Goal: Navigation & Orientation: Find specific page/section

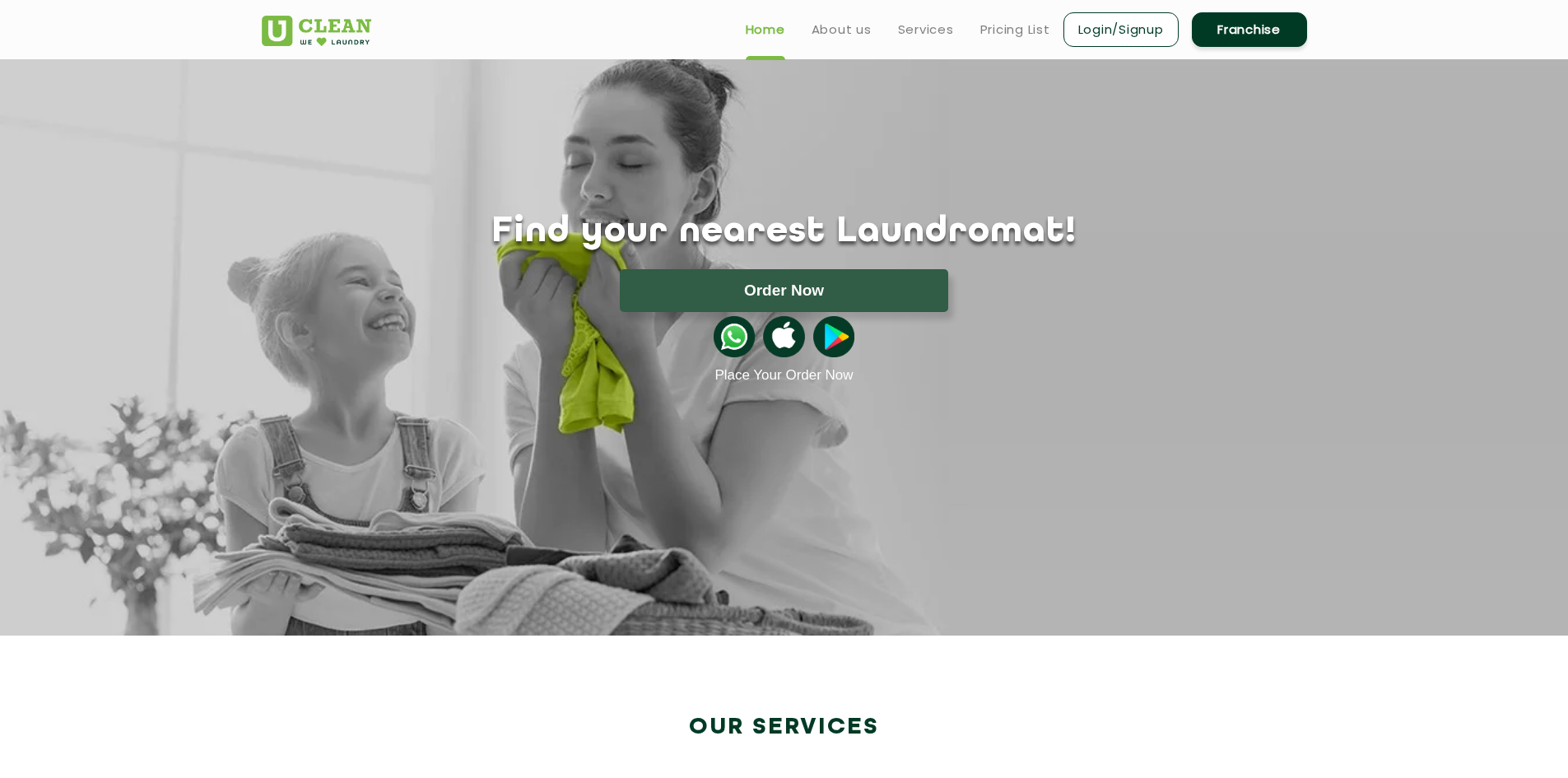
click at [1107, 25] on link "Login/Signup" at bounding box center [1120, 29] width 115 height 35
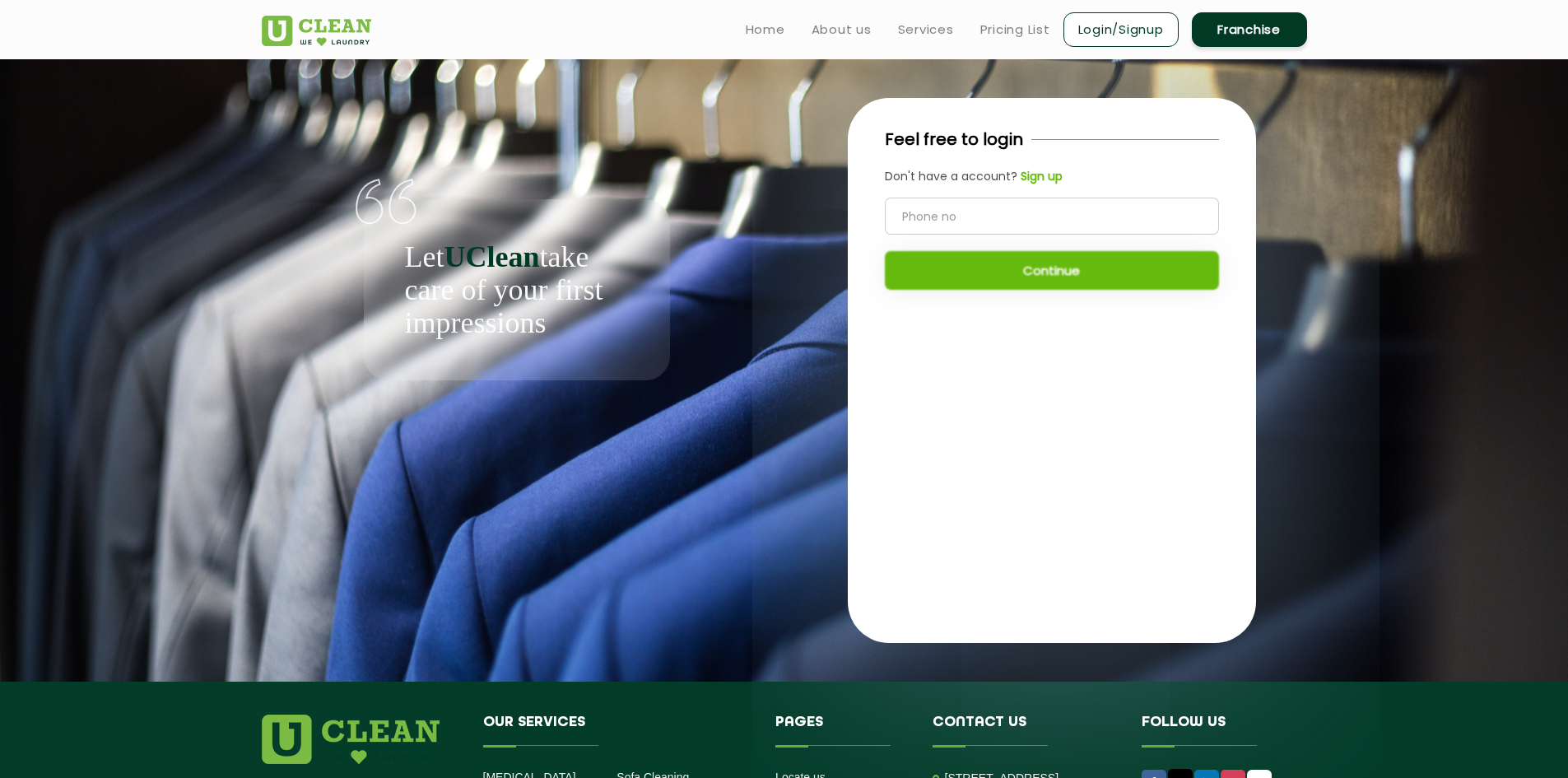
click at [999, 229] on input "tel" at bounding box center [1051, 216] width 334 height 37
click at [1049, 173] on b "Sign up" at bounding box center [1042, 176] width 42 height 16
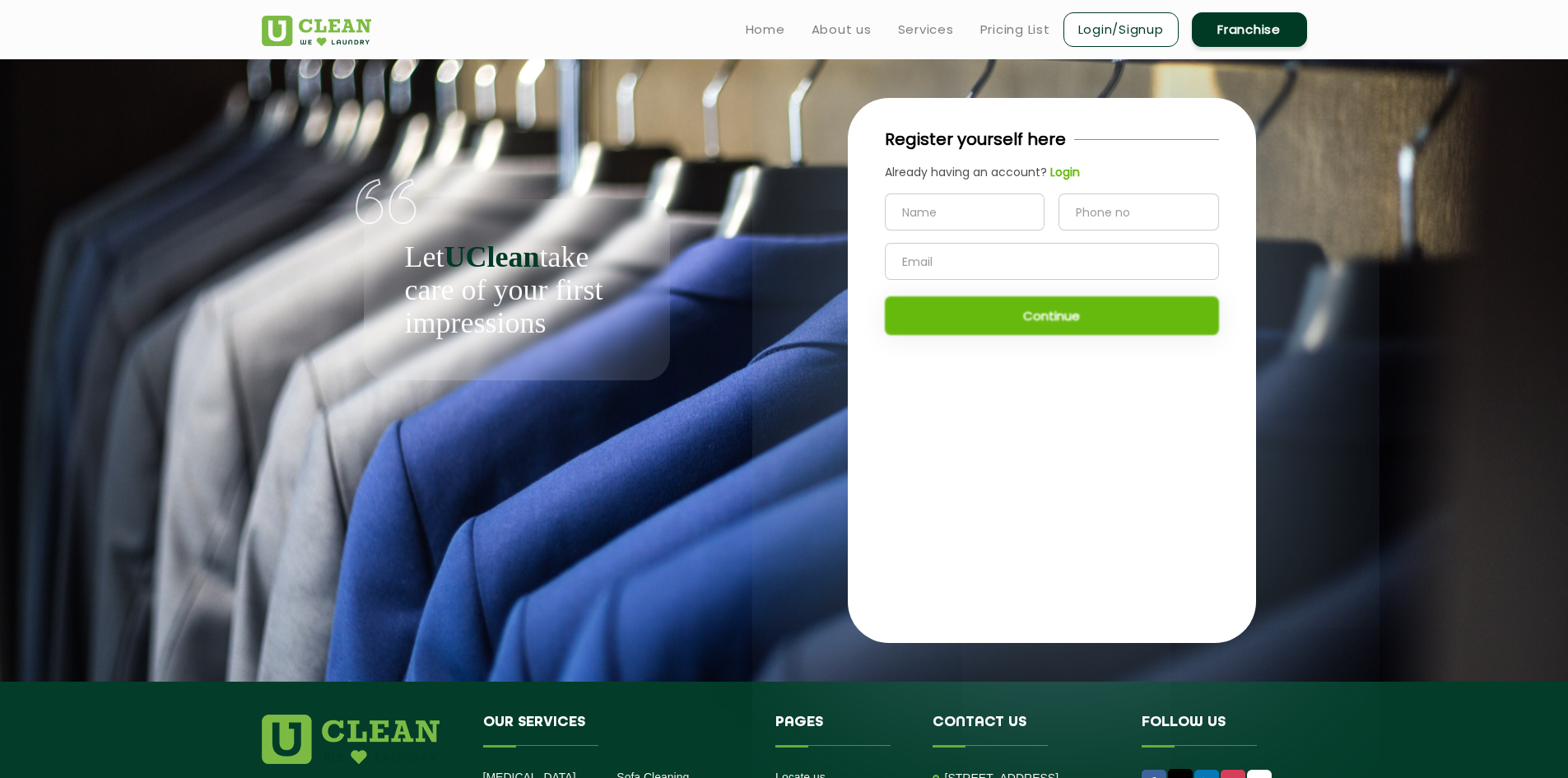
drag, startPoint x: 982, startPoint y: 208, endPoint x: 1044, endPoint y: 199, distance: 62.6
click at [982, 208] on input "text" at bounding box center [964, 212] width 160 height 37
click at [1123, 212] on input "tel" at bounding box center [1138, 212] width 160 height 37
click at [1074, 268] on input "text" at bounding box center [1051, 261] width 334 height 37
click at [1066, 173] on b "Login" at bounding box center [1065, 172] width 29 height 16
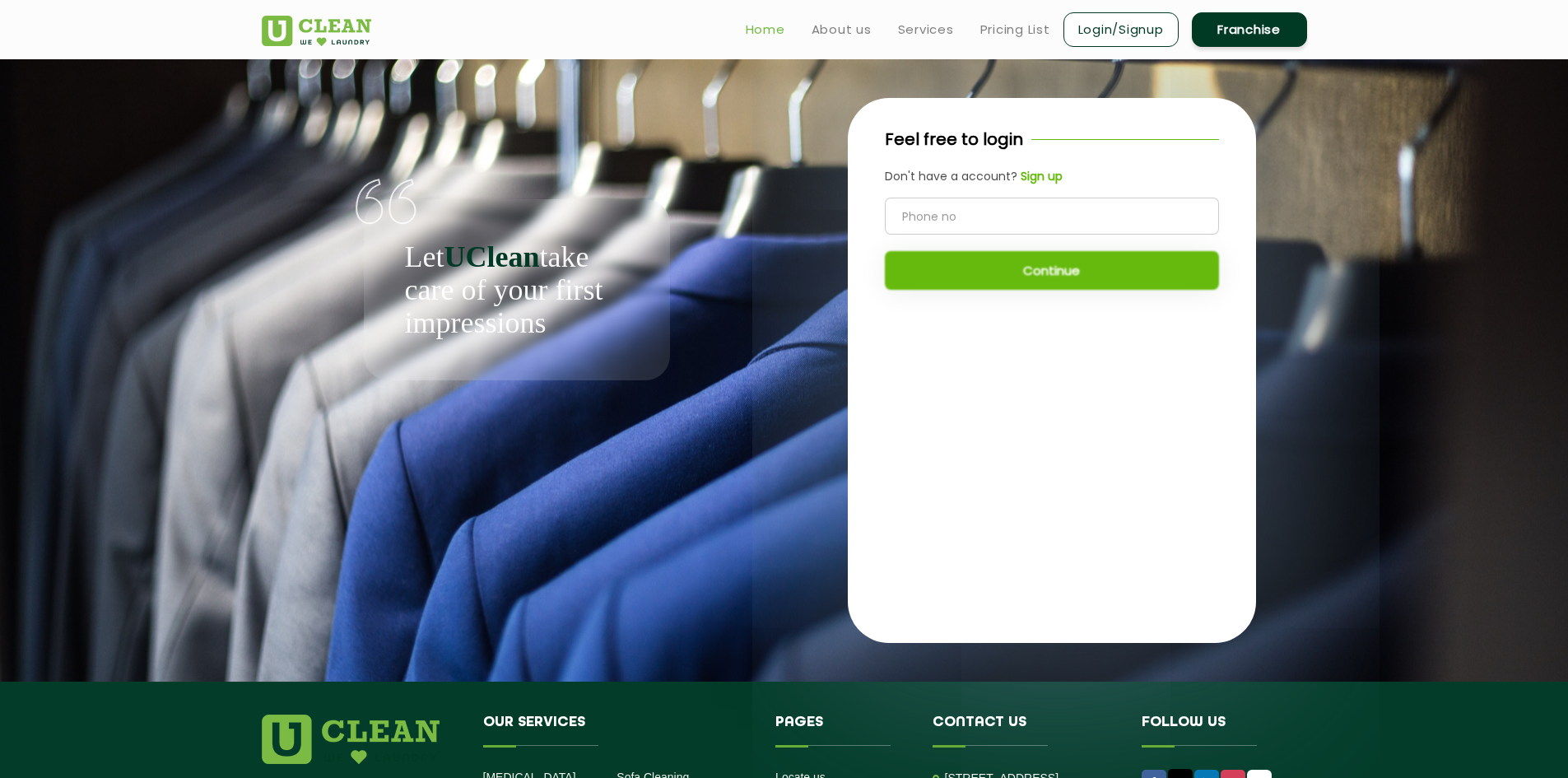
click at [757, 24] on link "Home" at bounding box center [766, 29] width 40 height 20
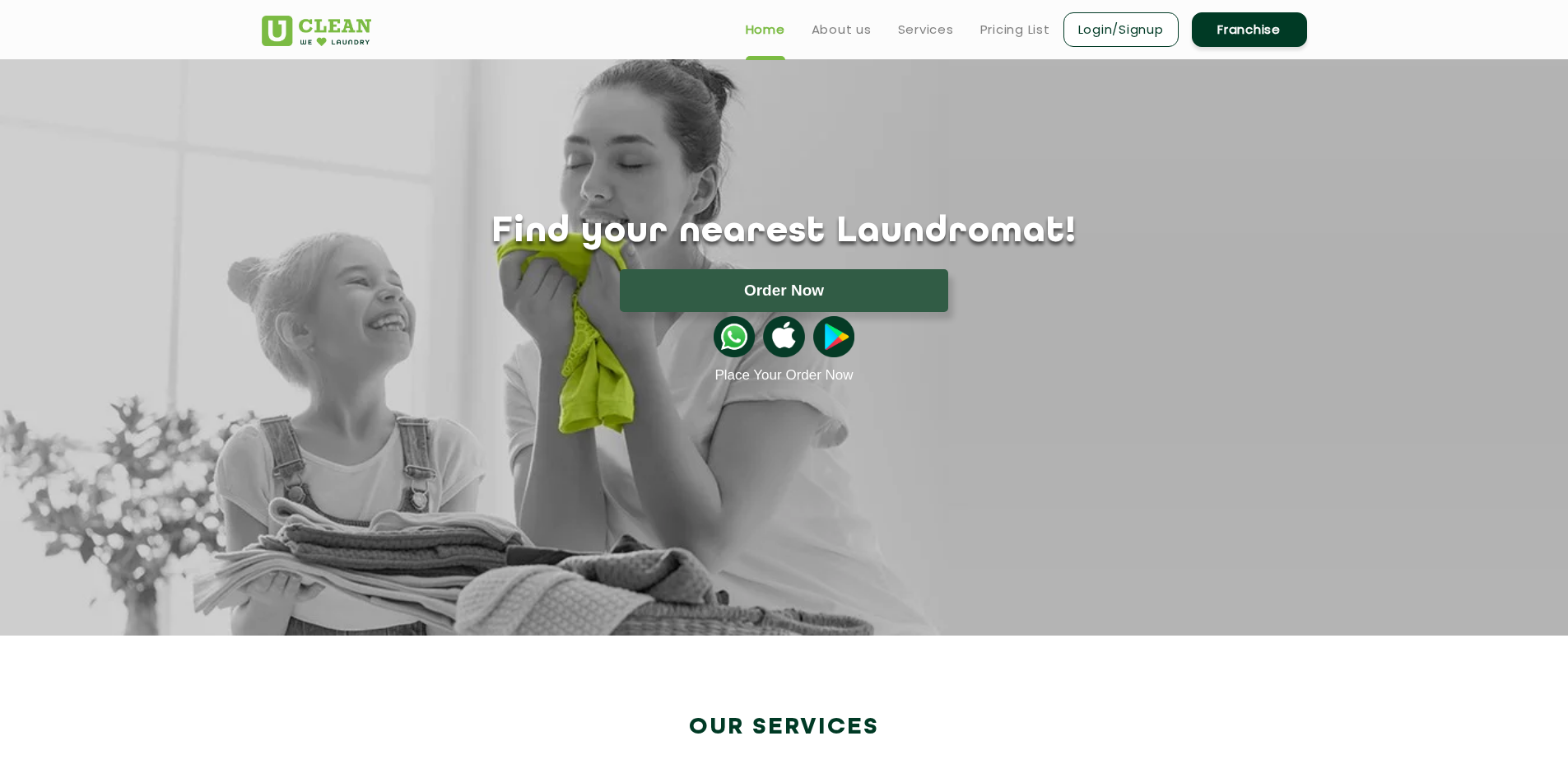
click at [730, 333] on img at bounding box center [734, 336] width 41 height 41
click at [846, 32] on link "About us" at bounding box center [841, 29] width 60 height 20
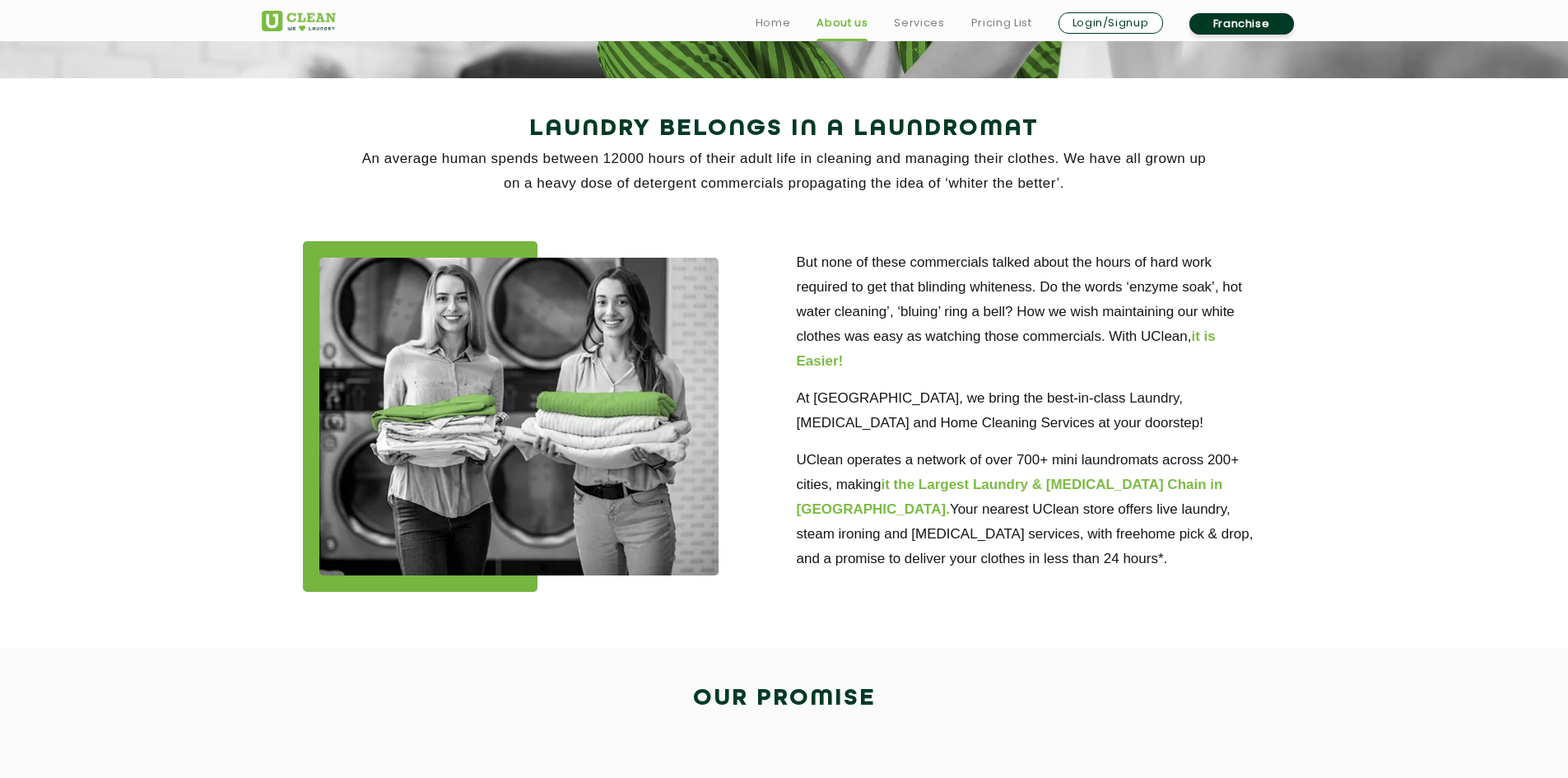
scroll to position [330, 0]
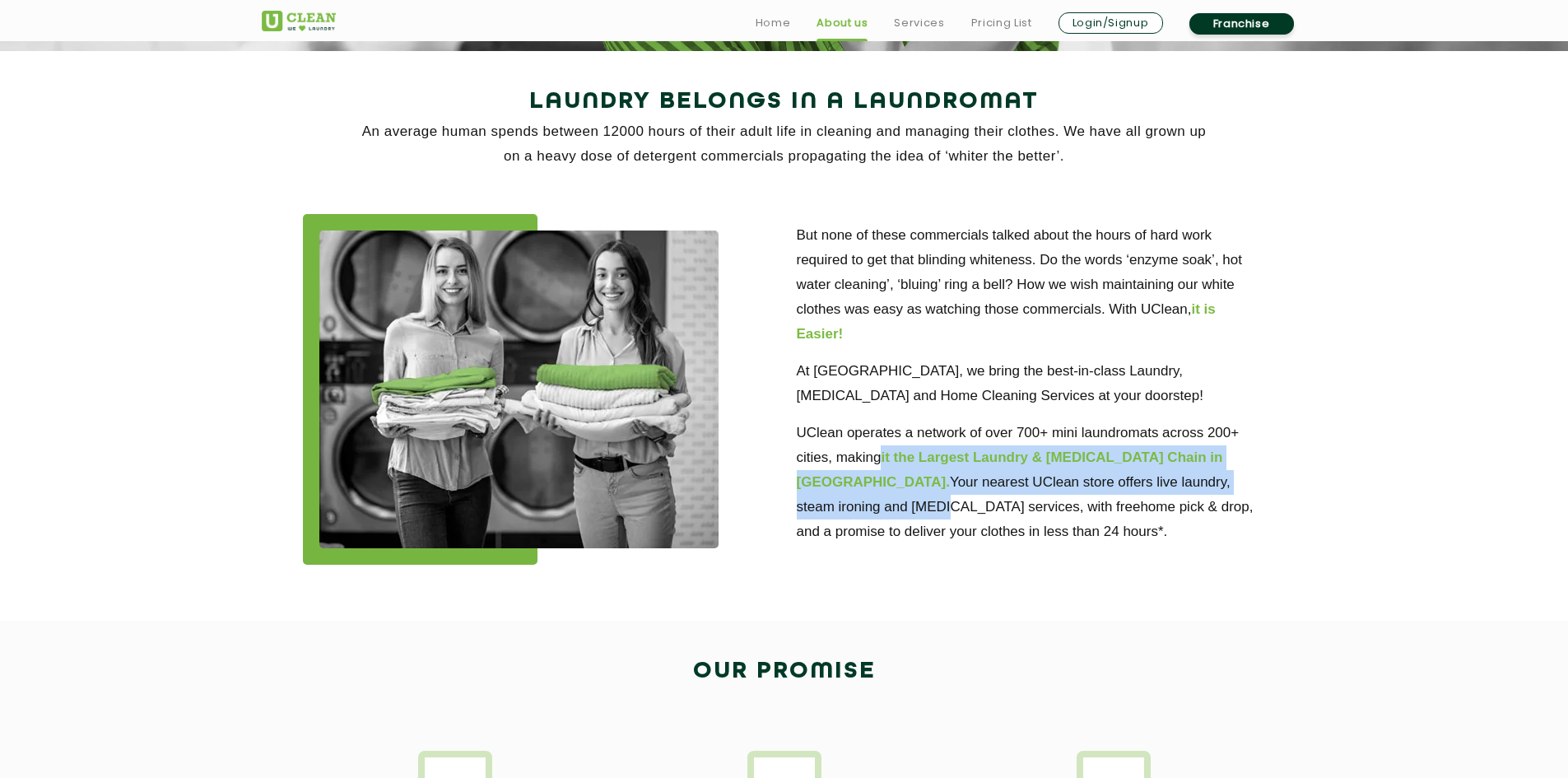
drag, startPoint x: 882, startPoint y: 455, endPoint x: 1220, endPoint y: 490, distance: 339.8
click at [1220, 490] on p "UClean operates a network of over 700+ mini laundromats across 200+ cities, mak…" at bounding box center [1030, 482] width 469 height 123
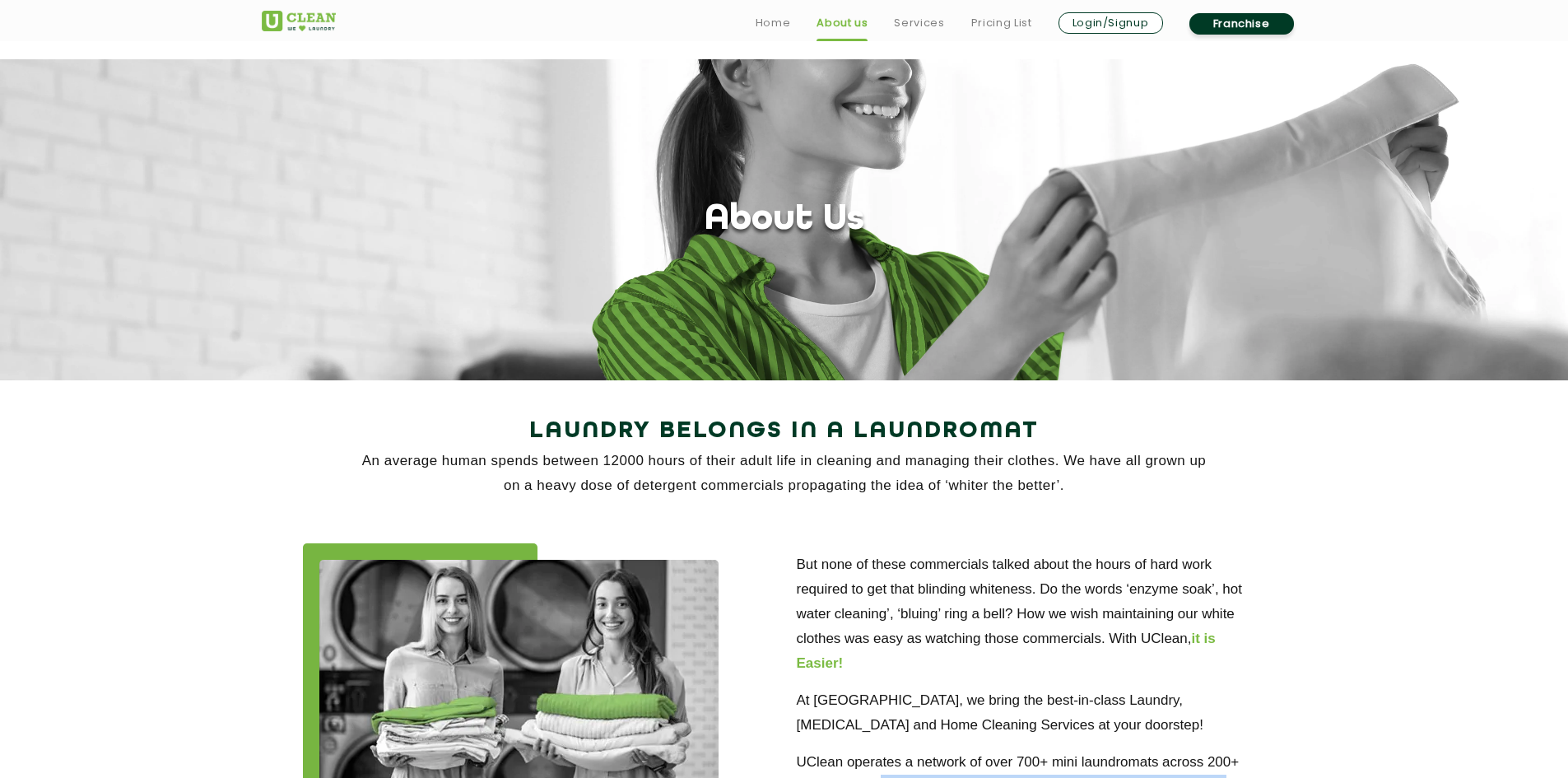
scroll to position [82, 0]
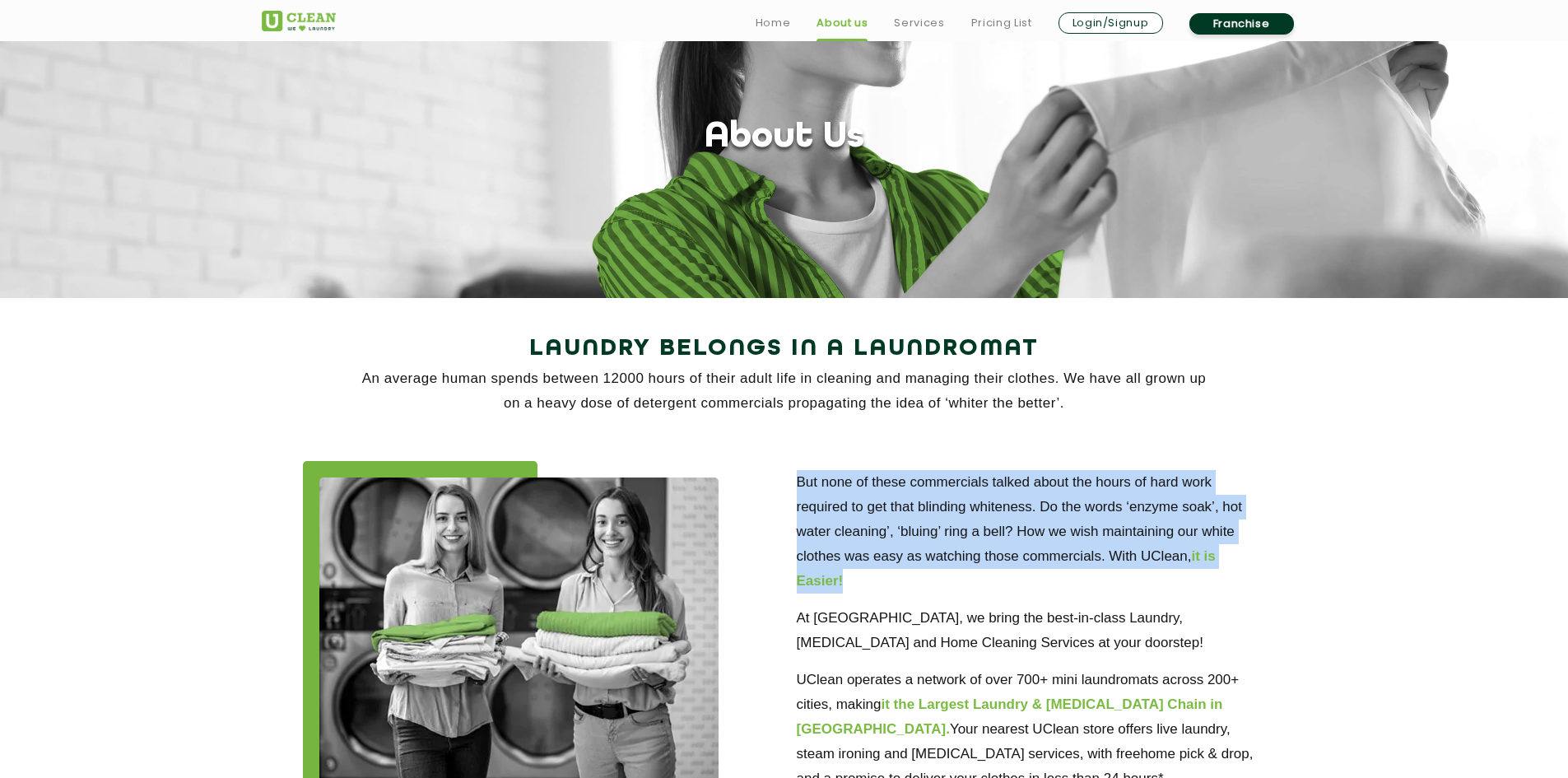
drag, startPoint x: 797, startPoint y: 476, endPoint x: 893, endPoint y: 586, distance: 146.0
click at [893, 586] on p "But none of these commercials talked about the hours of hard work required to g…" at bounding box center [1030, 532] width 469 height 123
drag, startPoint x: 892, startPoint y: 585, endPoint x: 859, endPoint y: 586, distance: 33.0
click at [892, 585] on p "But none of these commercials talked about the hours of hard work required to g…" at bounding box center [1030, 532] width 469 height 123
click at [853, 585] on p "But none of these commercials talked about the hours of hard work required to g…" at bounding box center [1030, 532] width 469 height 123
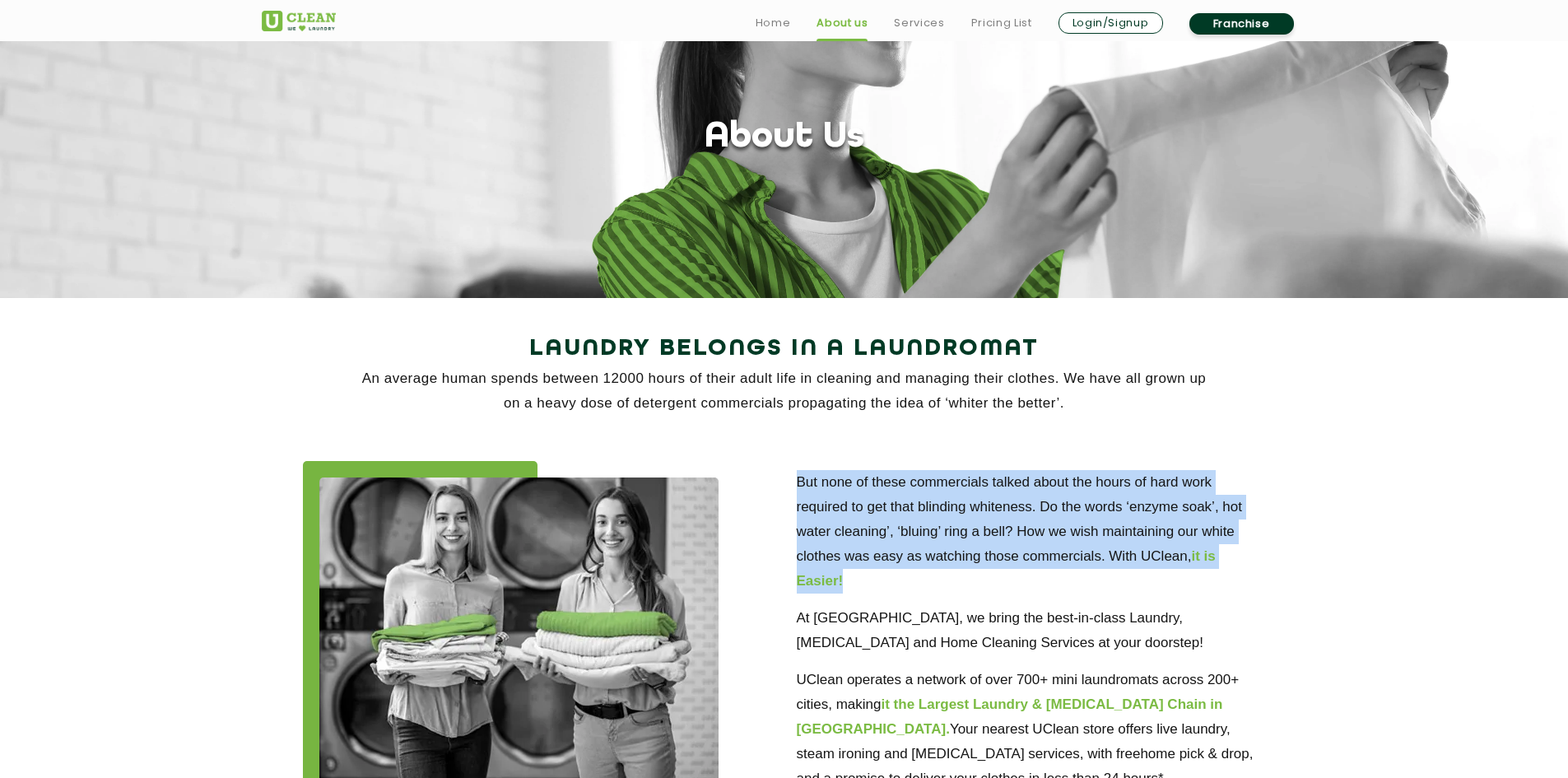
click at [851, 583] on p "But none of these commercials talked about the hours of hard work required to g…" at bounding box center [1030, 532] width 469 height 123
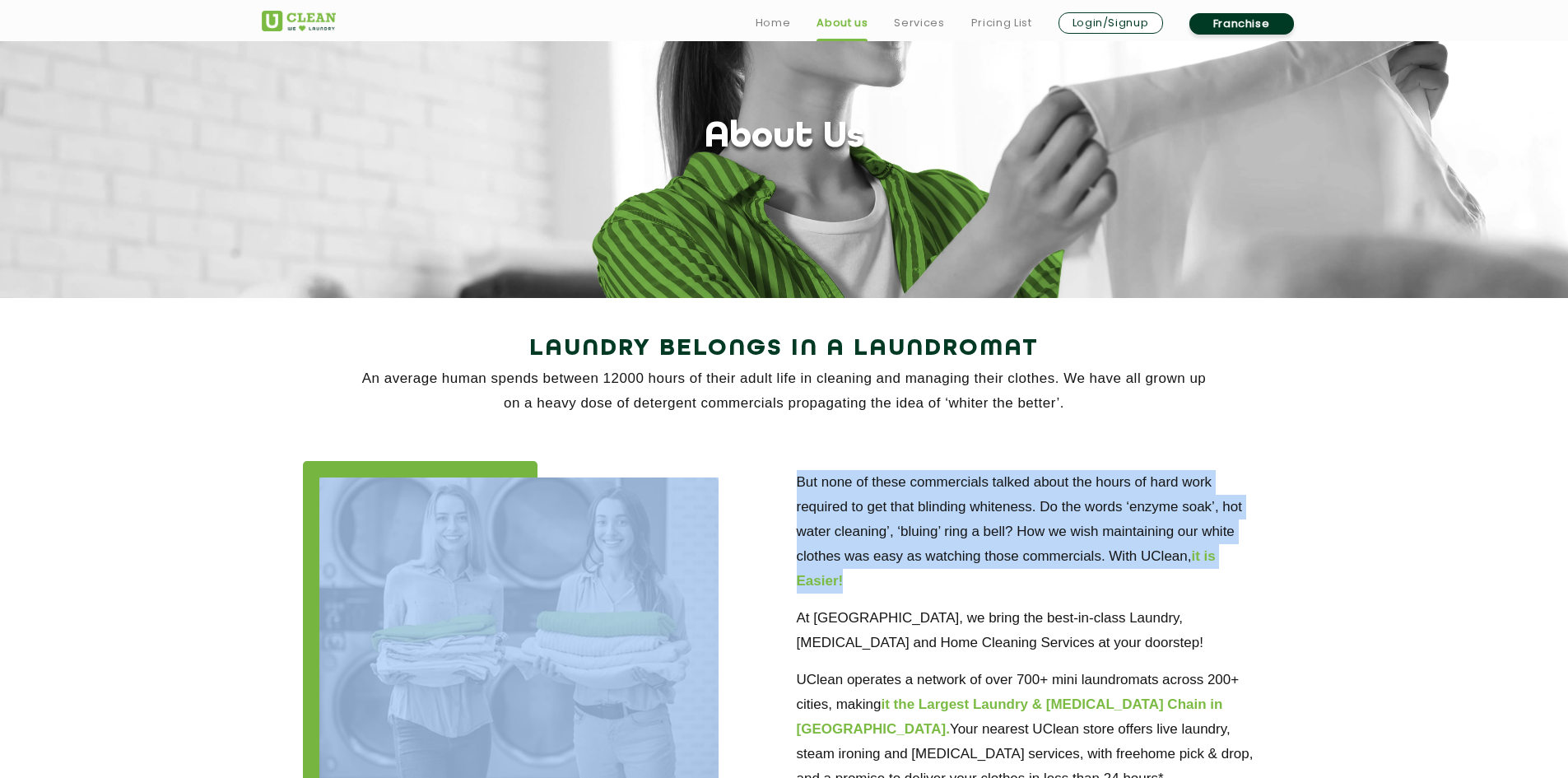
drag, startPoint x: 849, startPoint y: 581, endPoint x: 774, endPoint y: 482, distance: 124.2
click at [774, 482] on div "But none of these commercials talked about the hours of hard work required to g…" at bounding box center [785, 636] width 1070 height 400
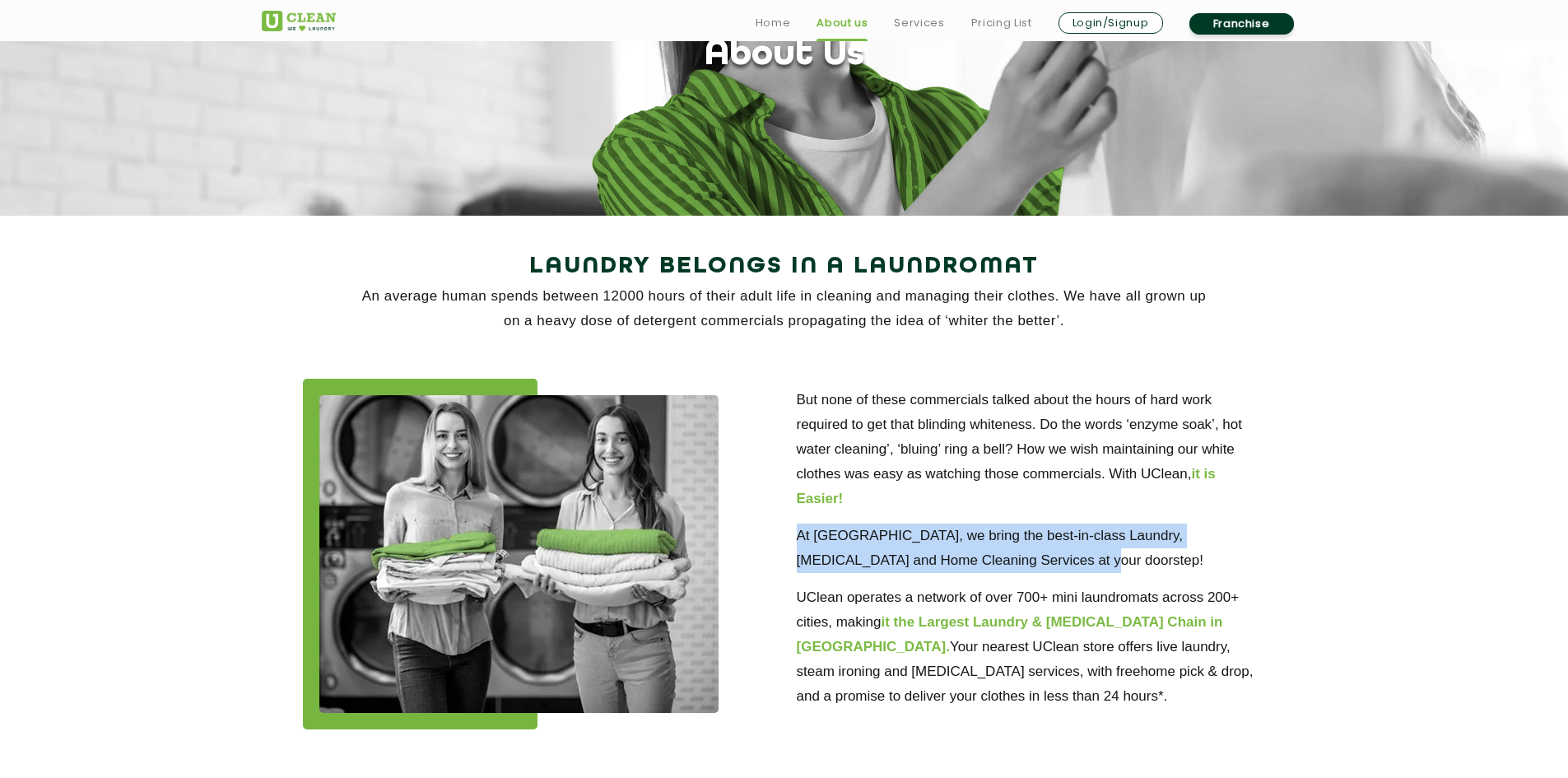
drag, startPoint x: 1033, startPoint y: 567, endPoint x: 796, endPoint y: 535, distance: 239.2
click at [796, 535] on p "At UClean, we bring the best-in-class Laundry, Dry Cleaning and Home Cleaning S…" at bounding box center [1030, 547] width 469 height 49
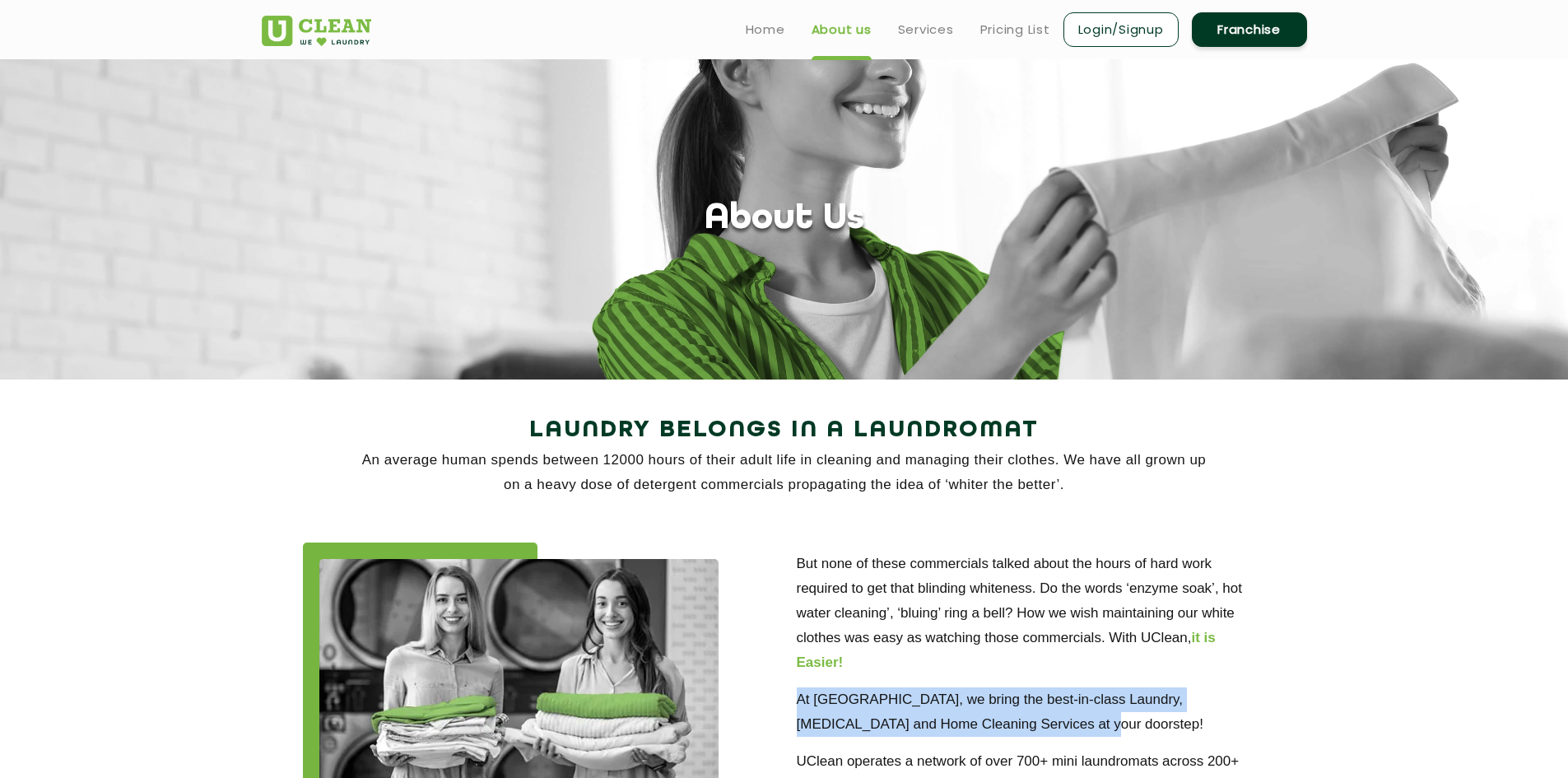
scroll to position [0, 0]
click at [924, 36] on link "Services" at bounding box center [925, 29] width 56 height 20
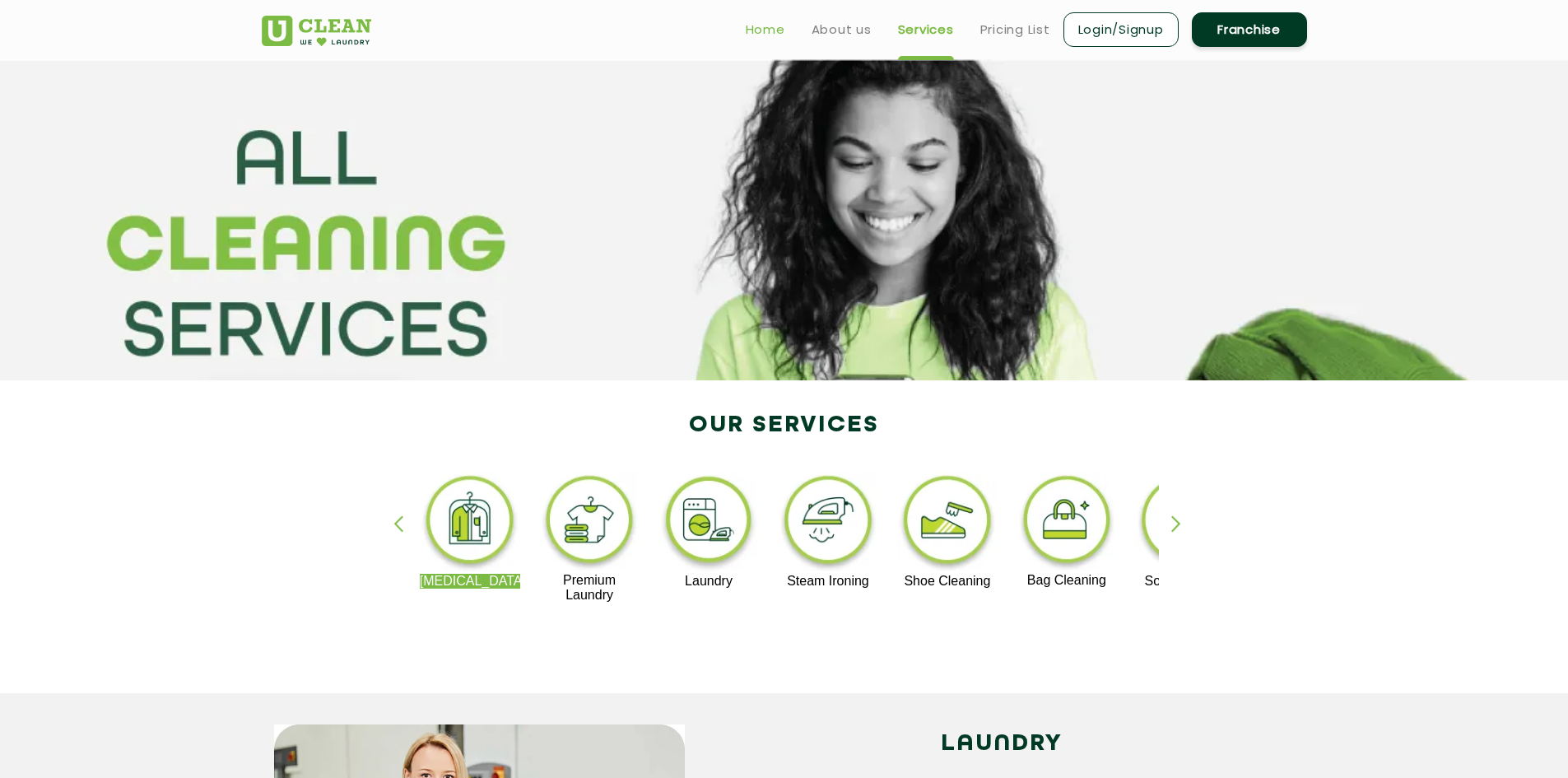
click at [779, 29] on link "Home" at bounding box center [766, 29] width 40 height 20
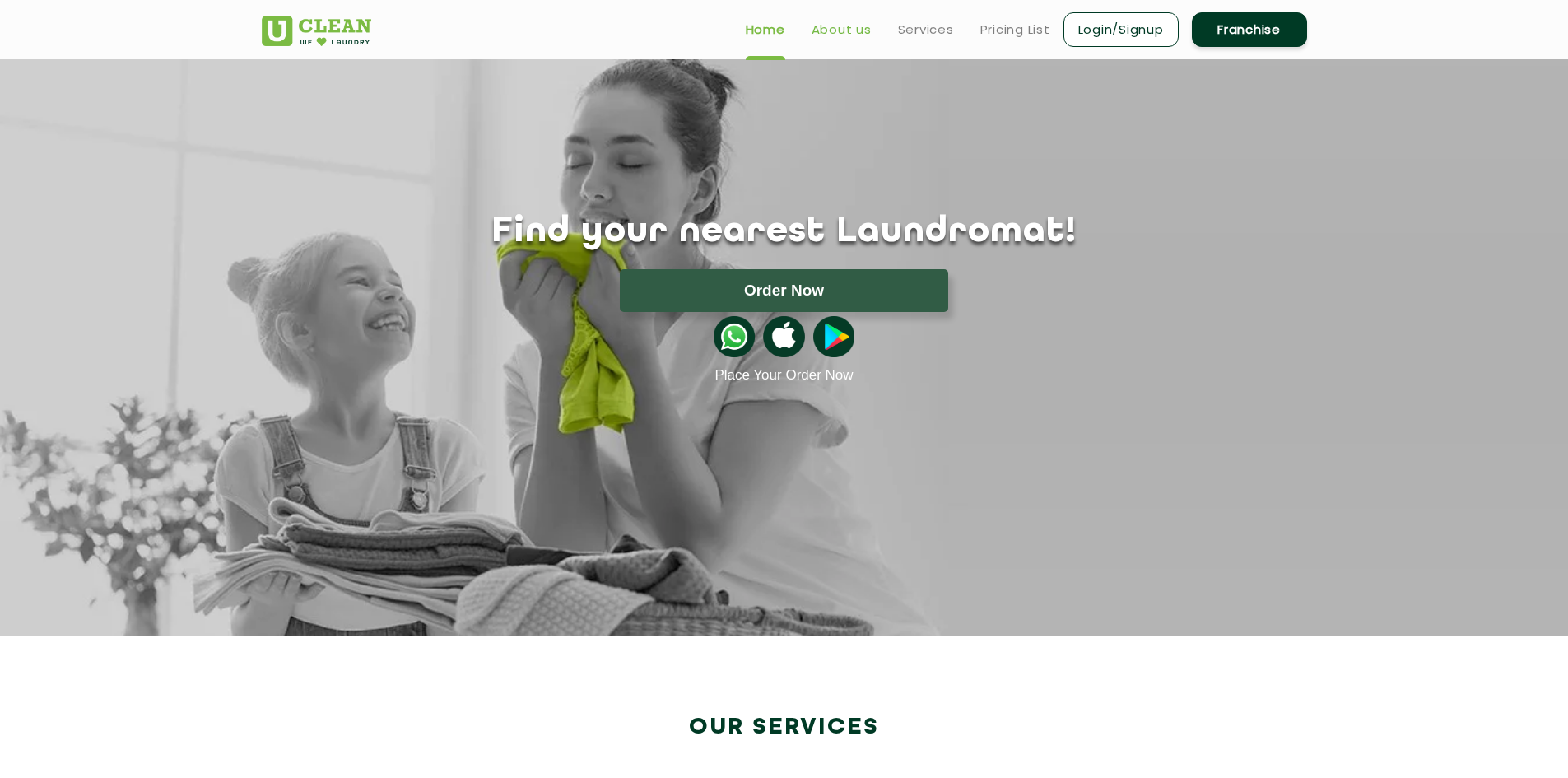
click at [859, 31] on link "About us" at bounding box center [841, 29] width 60 height 20
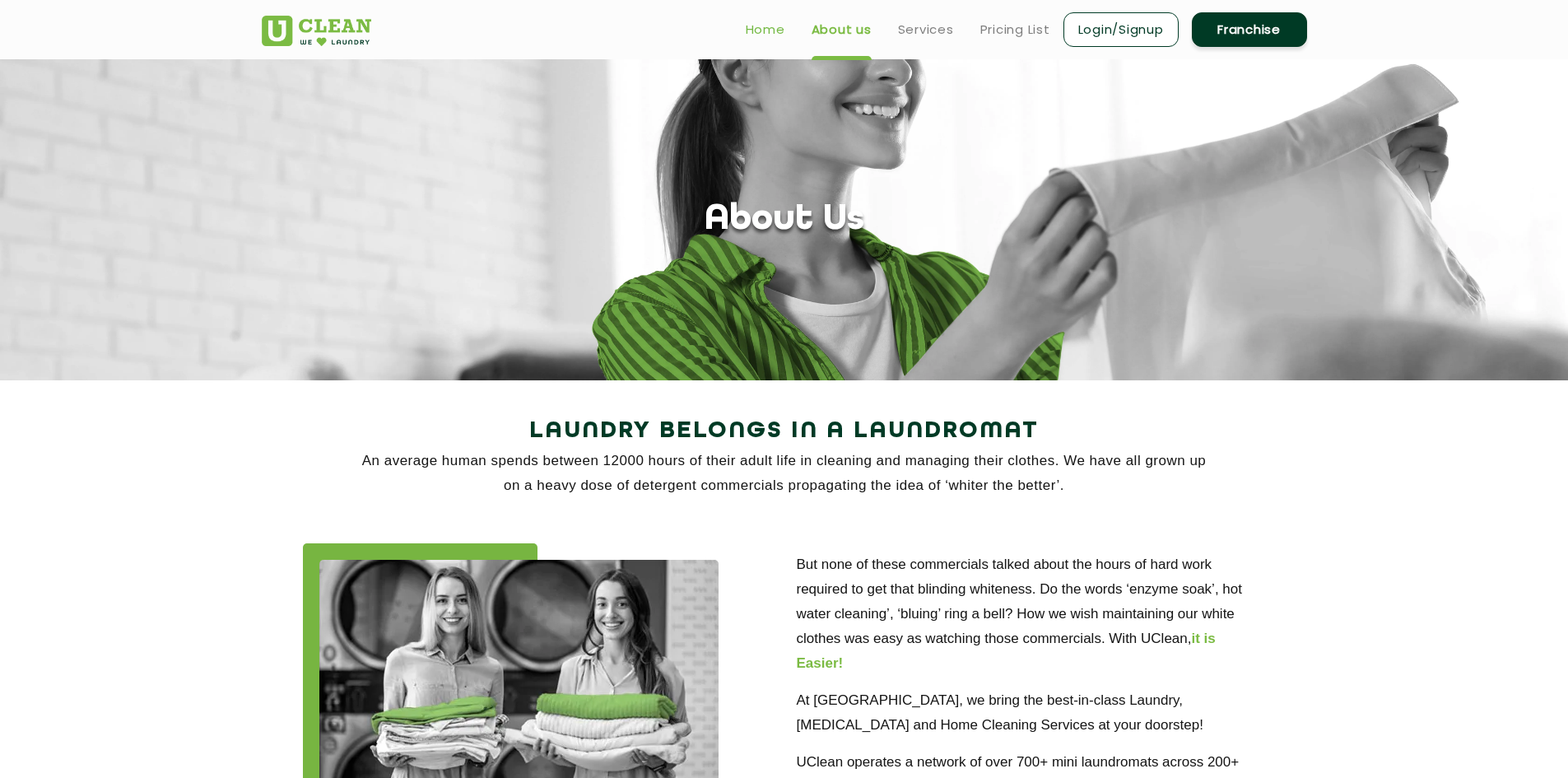
click at [779, 31] on link "Home" at bounding box center [766, 29] width 40 height 20
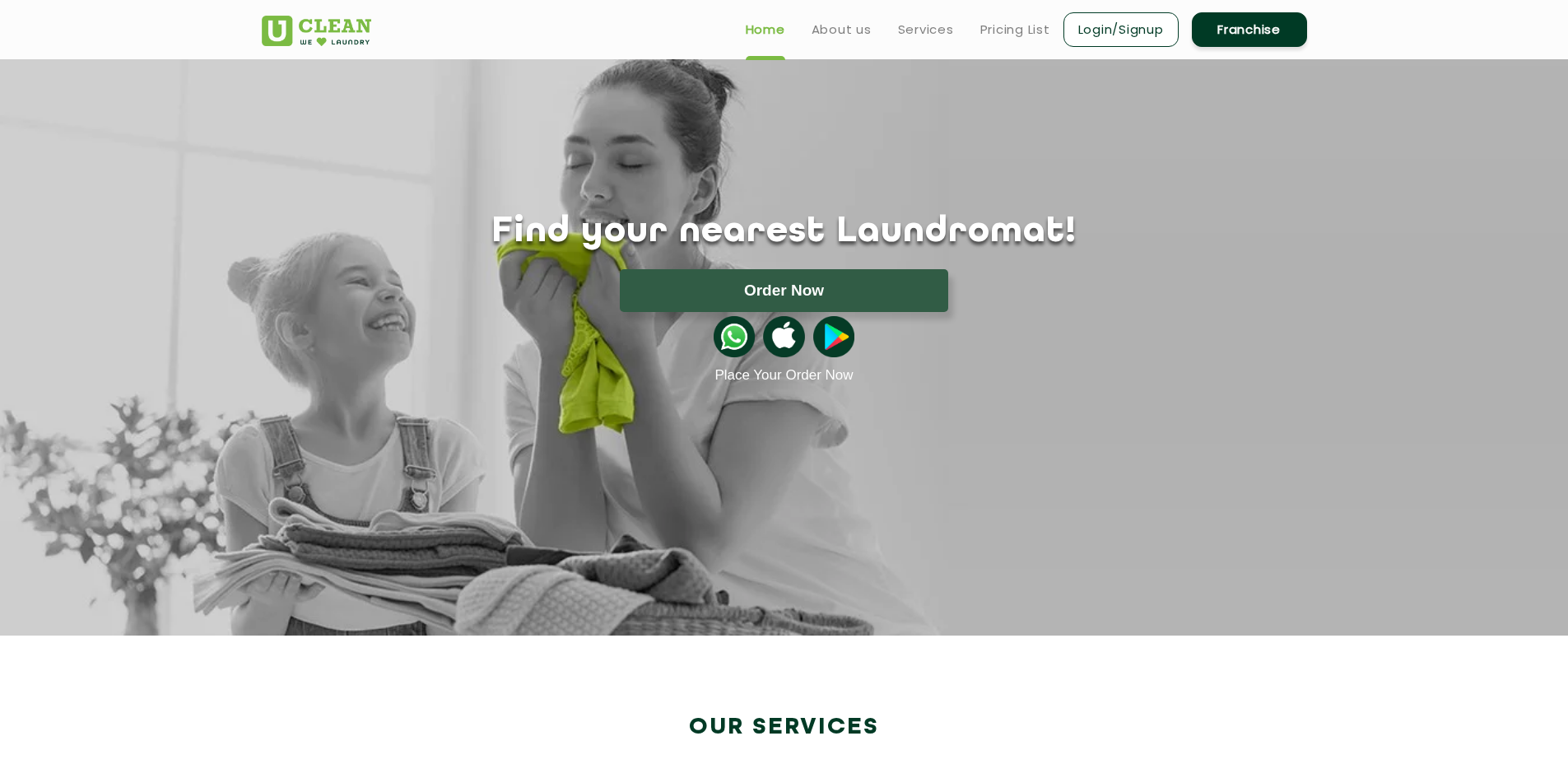
click at [338, 12] on link at bounding box center [317, 25] width 109 height 42
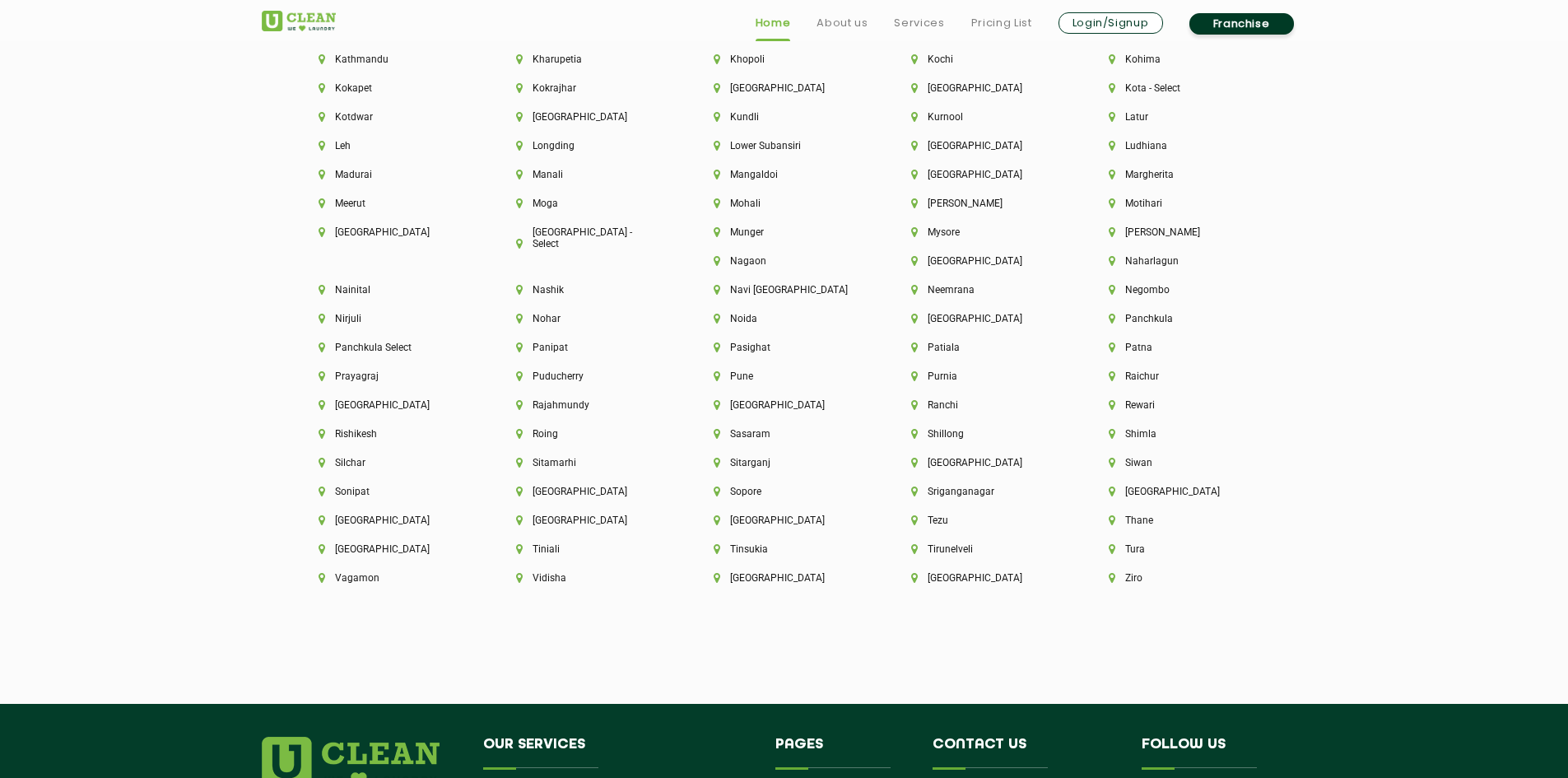
scroll to position [4682, 0]
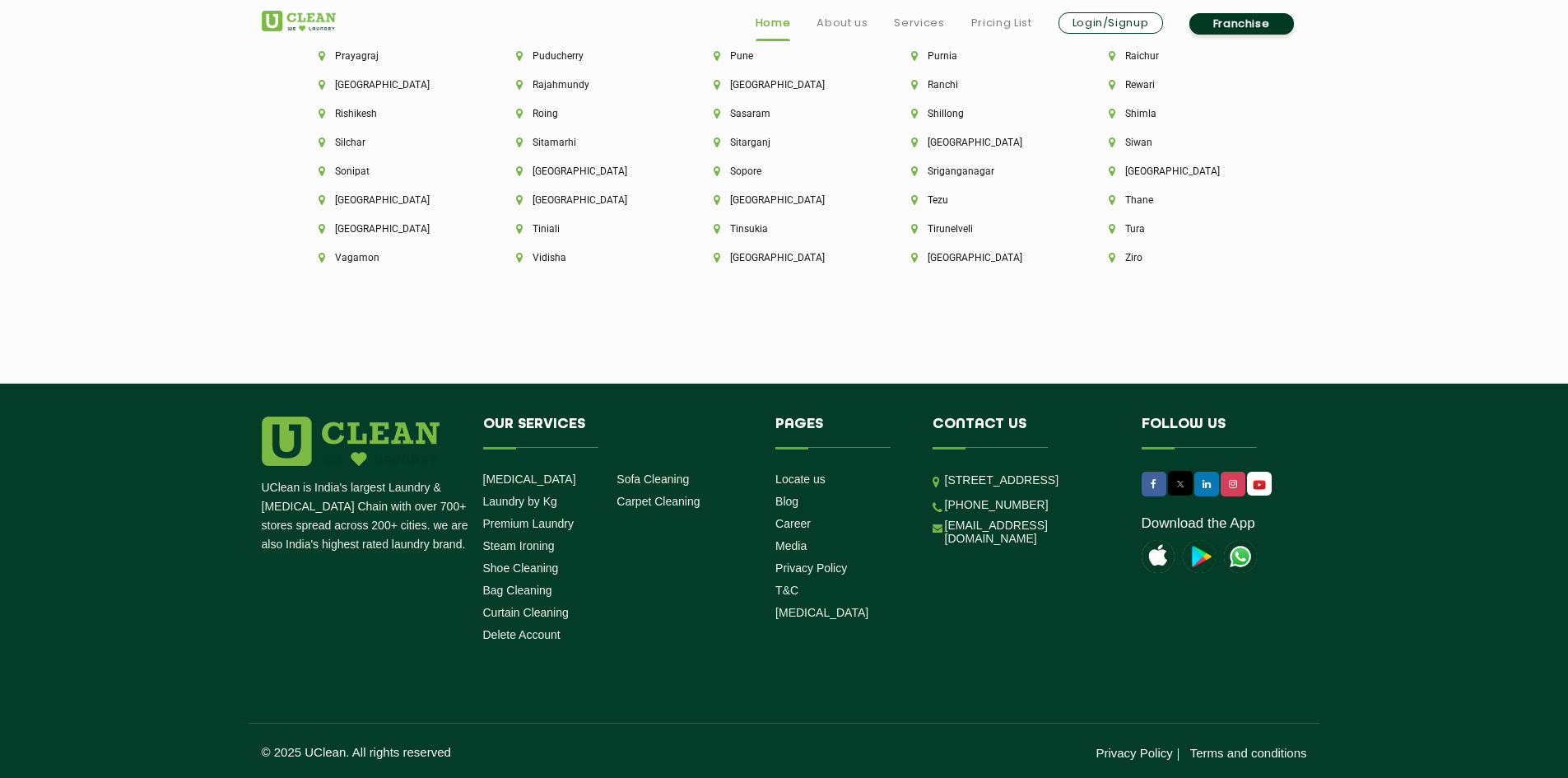
drag, startPoint x: 1054, startPoint y: 514, endPoint x: 1070, endPoint y: 534, distance: 25.6
click at [1070, 490] on p "[STREET_ADDRESS]" at bounding box center [1030, 481] width 172 height 19
click at [1097, 490] on p "[STREET_ADDRESS]" at bounding box center [1030, 481] width 172 height 19
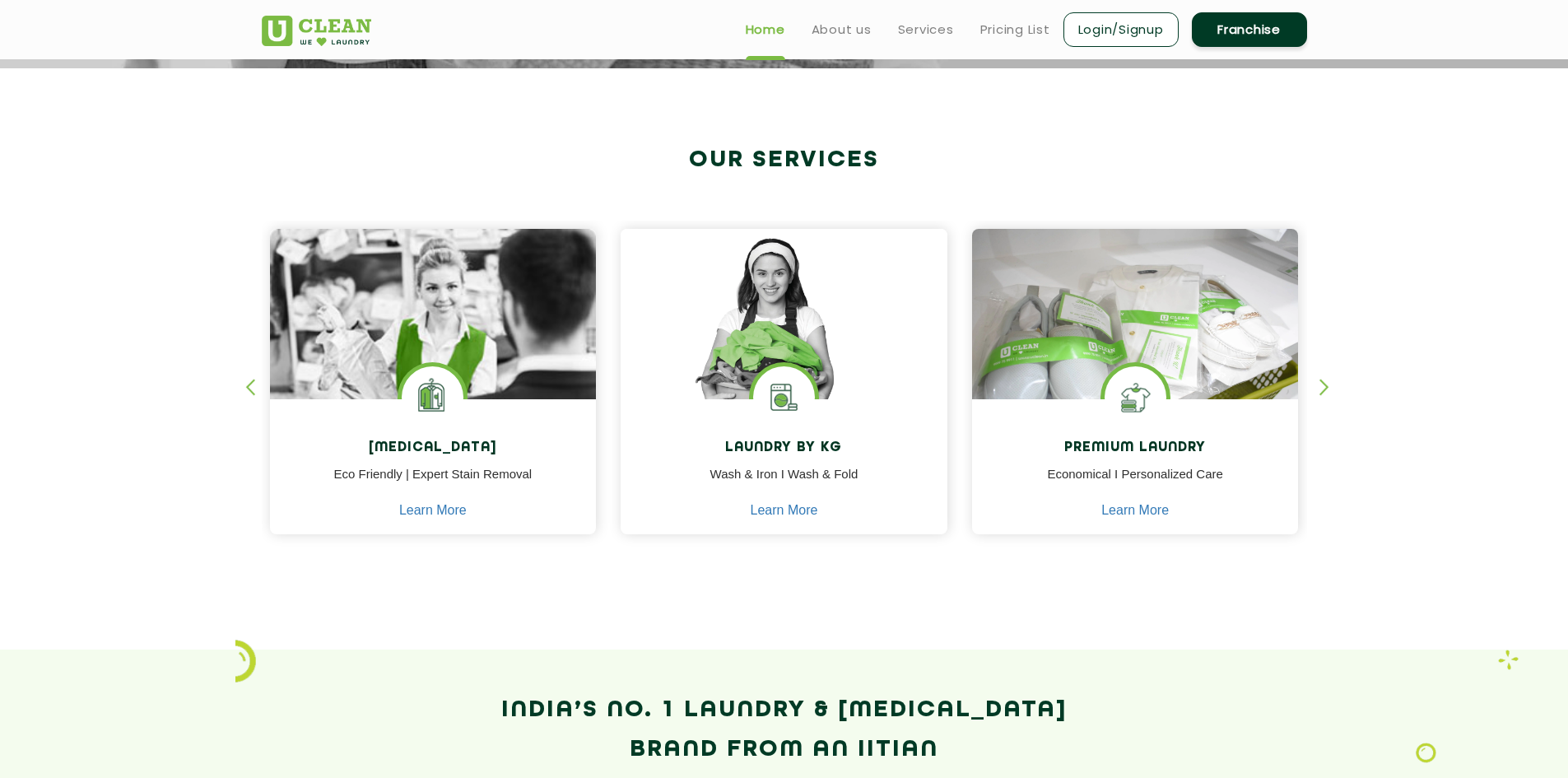
scroll to position [0, 0]
